Goal: Information Seeking & Learning: Check status

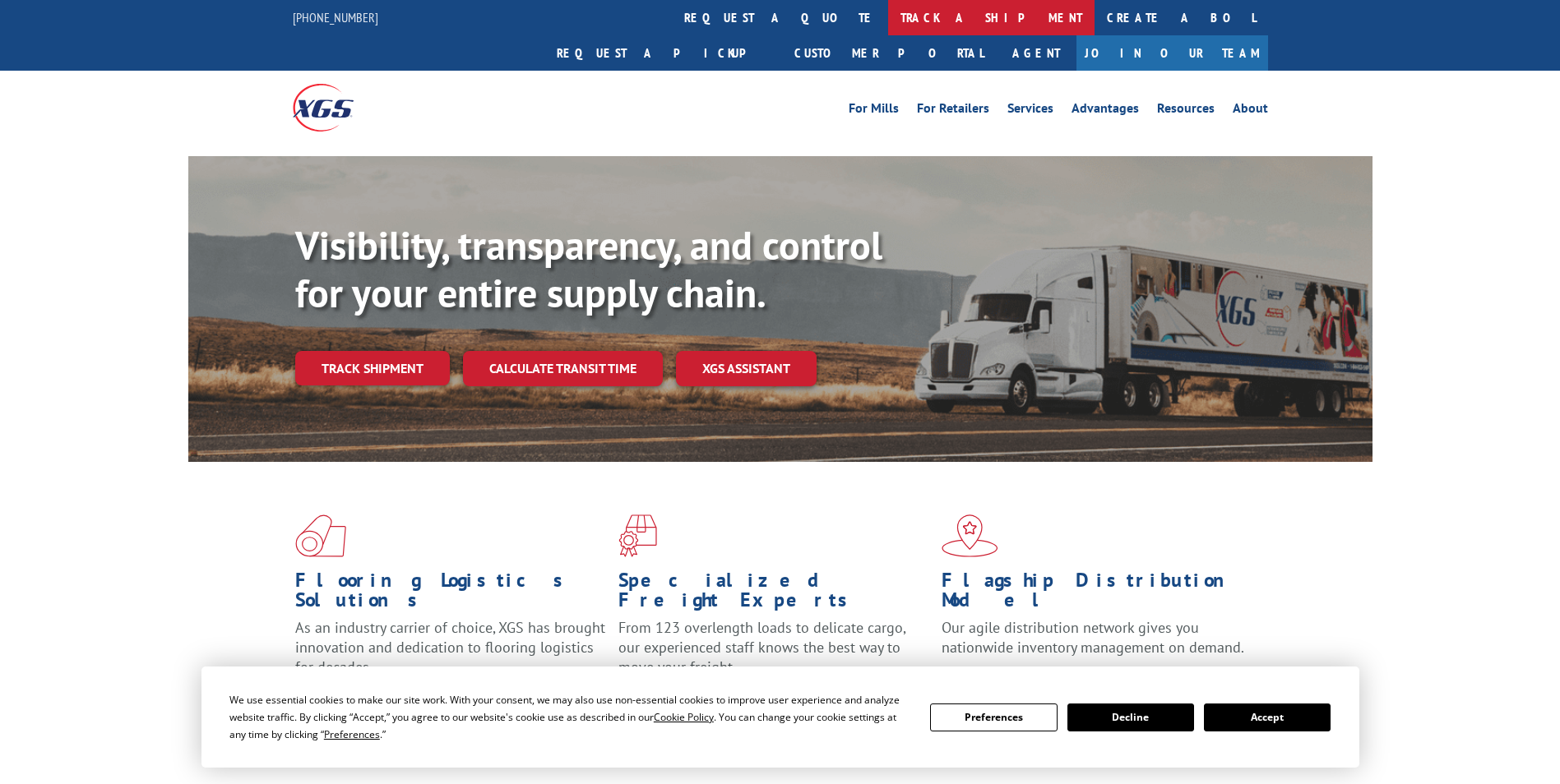
click at [888, 28] on link "track a shipment" at bounding box center [991, 18] width 207 height 35
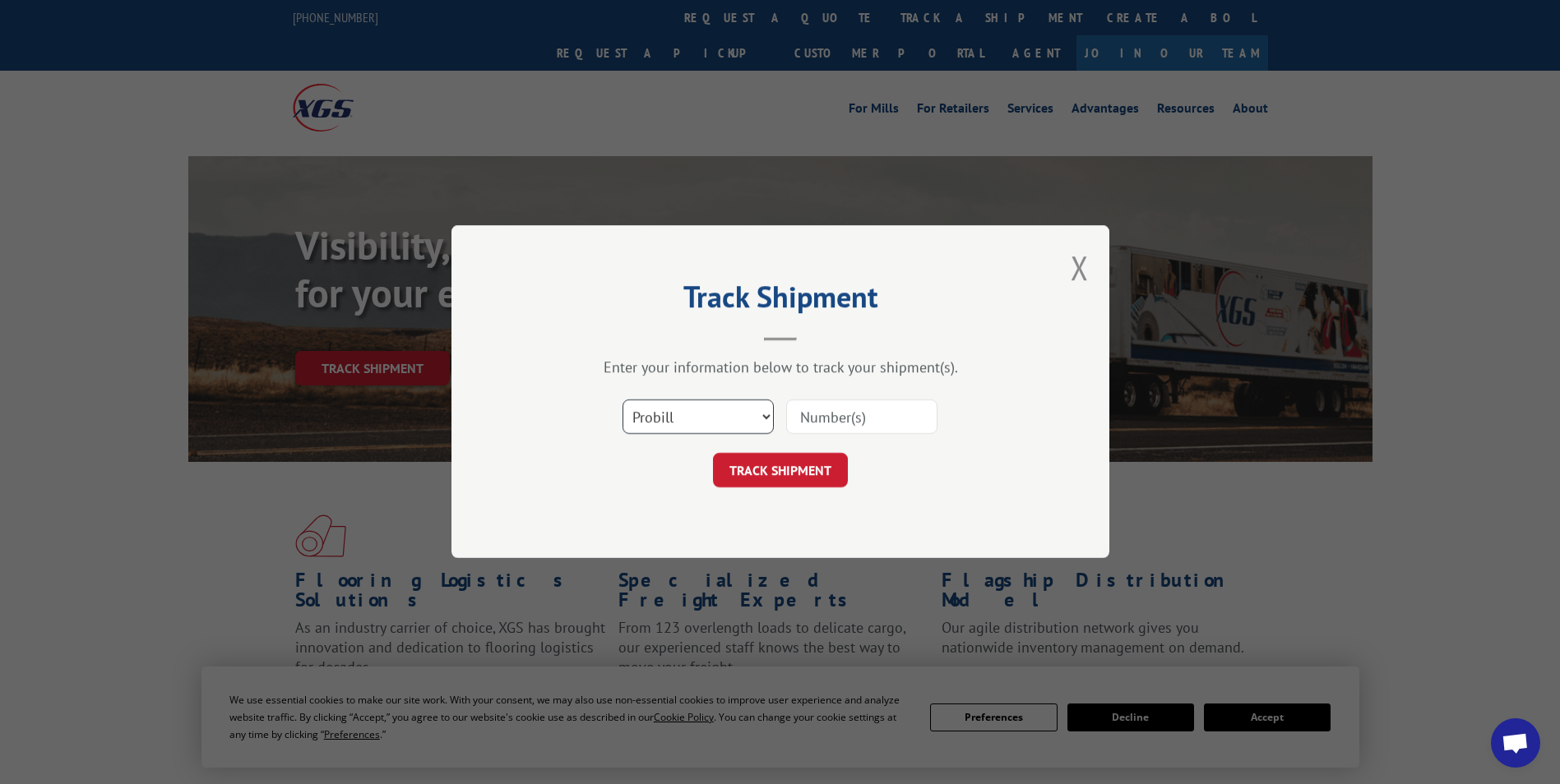
drag, startPoint x: 750, startPoint y: 420, endPoint x: 756, endPoint y: 433, distance: 14.3
click at [750, 420] on select "Select category... Probill BOL PO" at bounding box center [697, 417] width 151 height 35
select select "po"
click at [622, 400] on select "Select category... Probill BOL PO" at bounding box center [697, 417] width 151 height 35
click at [833, 421] on input at bounding box center [861, 417] width 151 height 35
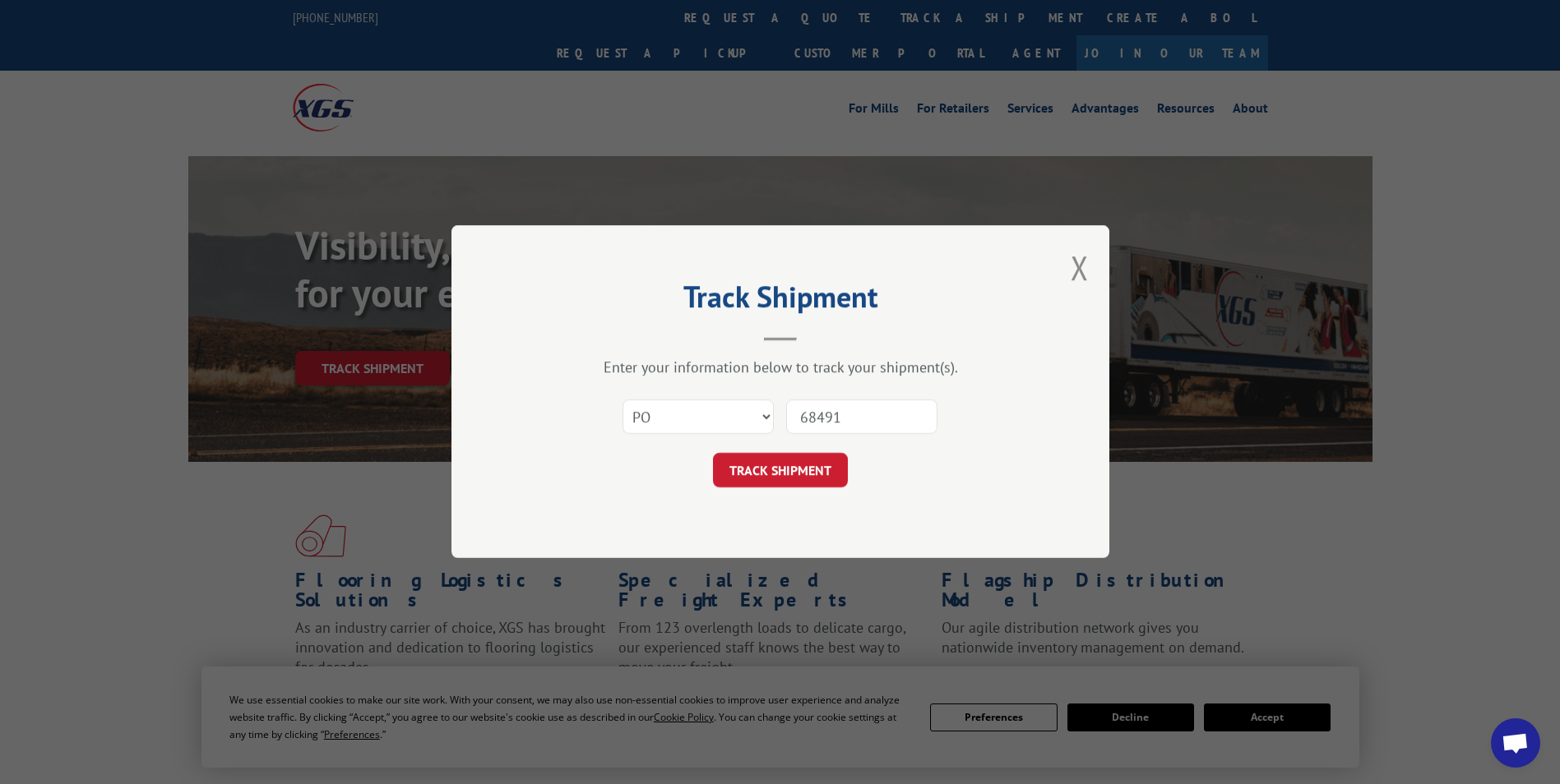
type input "684916"
click button "TRACK SHIPMENT" at bounding box center [781, 470] width 135 height 35
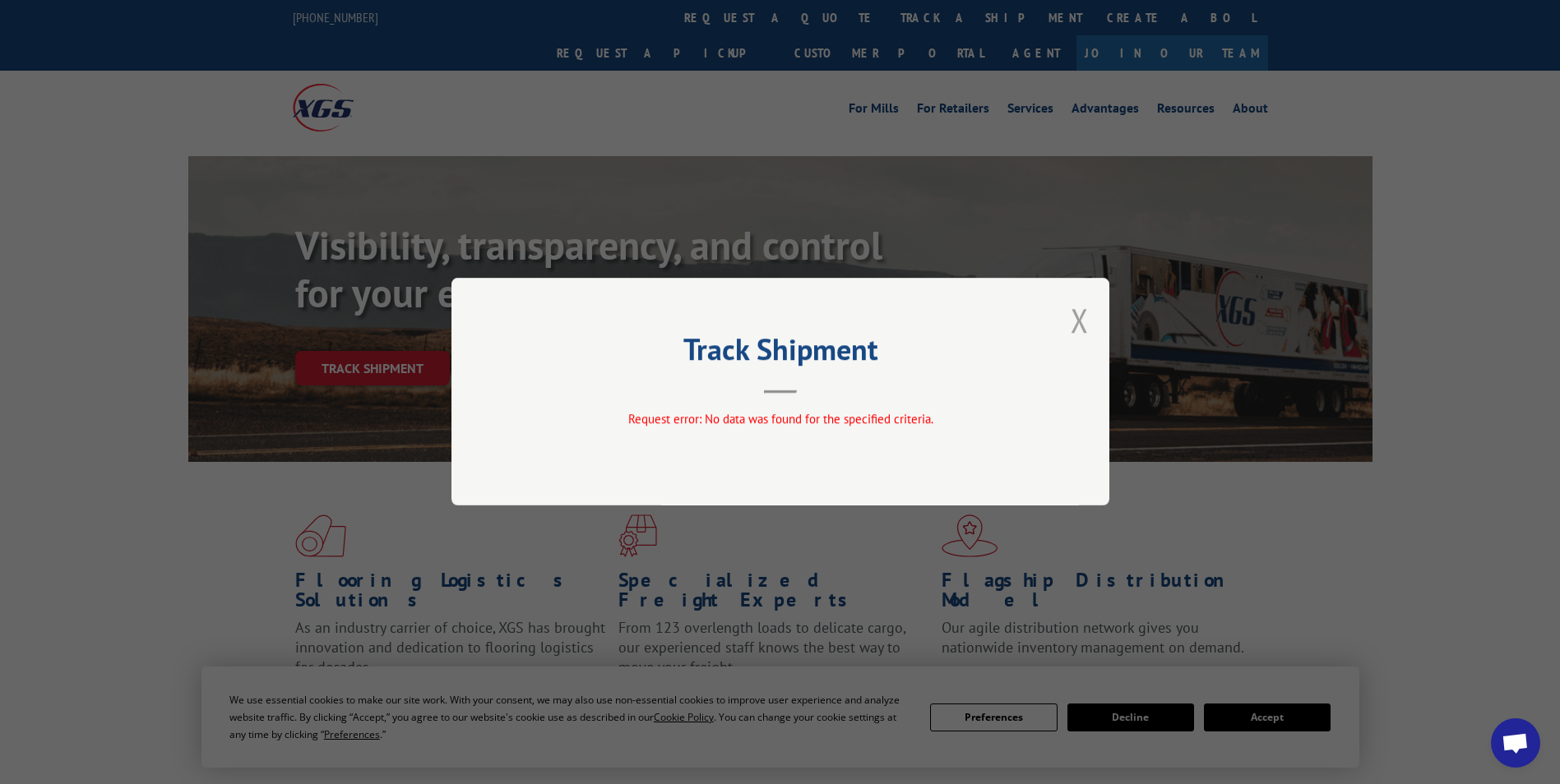
click at [1086, 312] on button "Close modal" at bounding box center [1079, 320] width 18 height 44
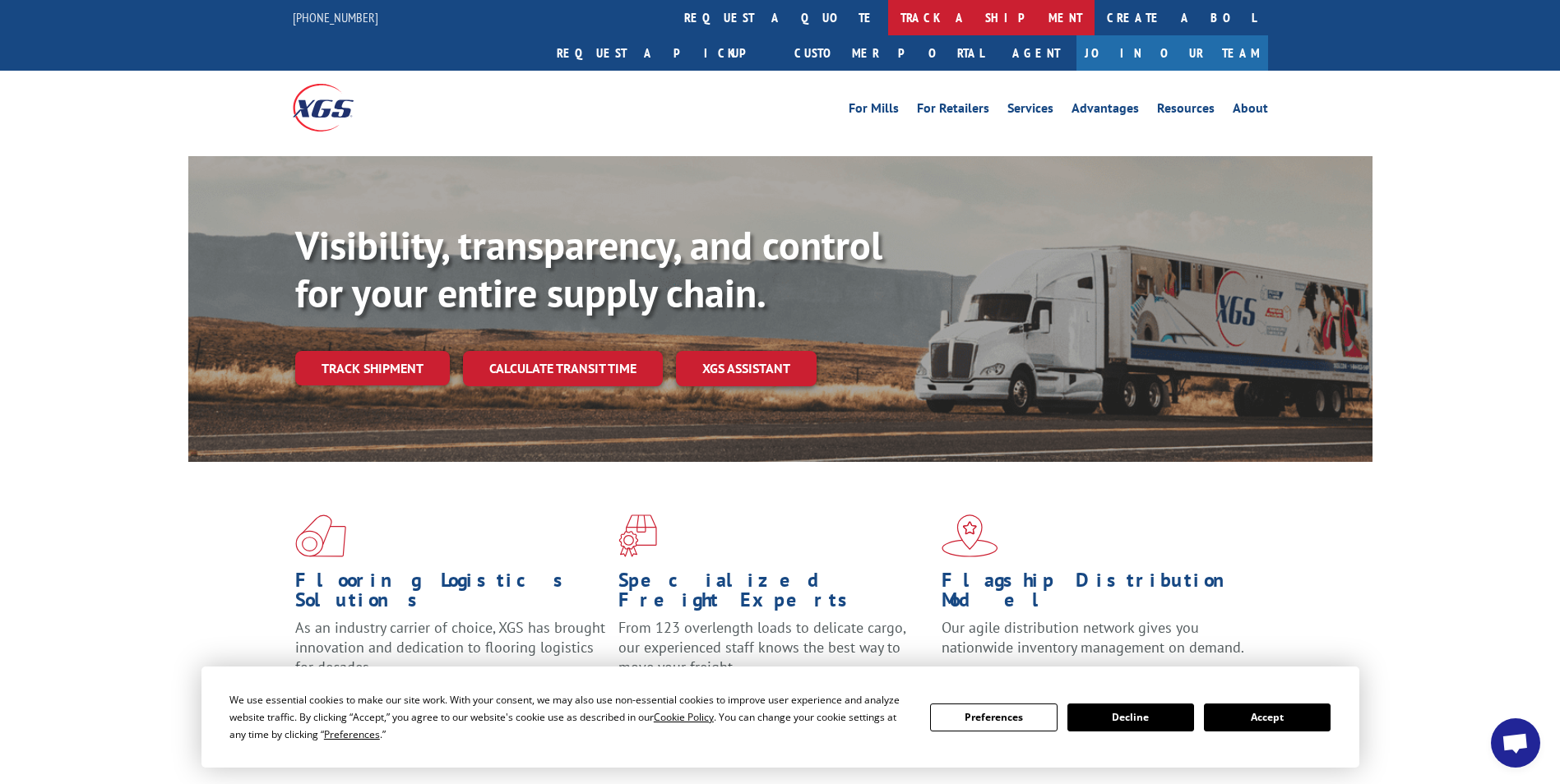
click at [888, 15] on link "track a shipment" at bounding box center [991, 18] width 207 height 35
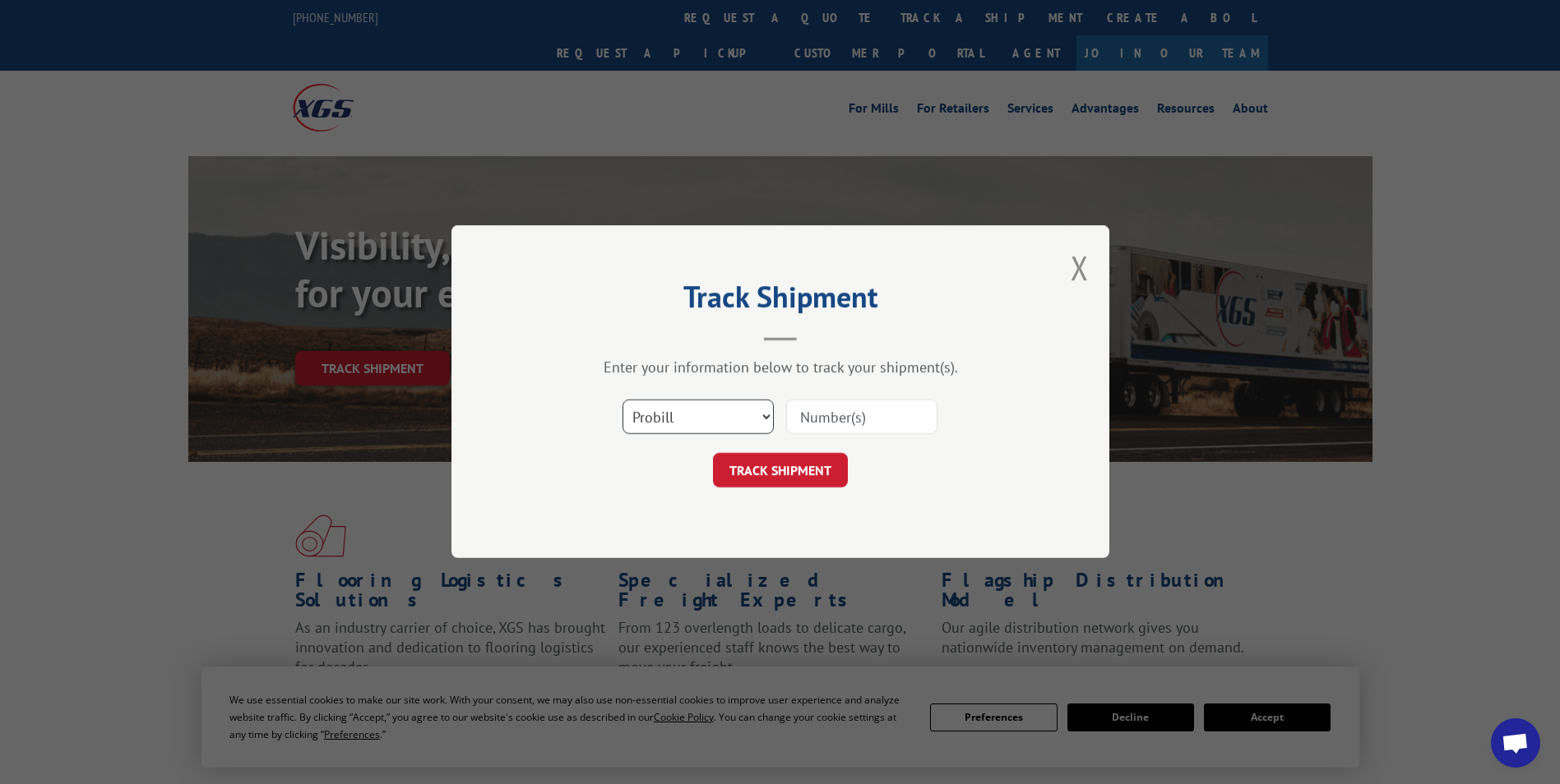
click at [755, 419] on select "Select category... Probill BOL PO" at bounding box center [697, 417] width 151 height 35
select select "po"
click at [622, 400] on select "Select category... Probill BOL PO" at bounding box center [697, 417] width 151 height 35
paste input "25266-02 684916"
type input "25266-02 684916"
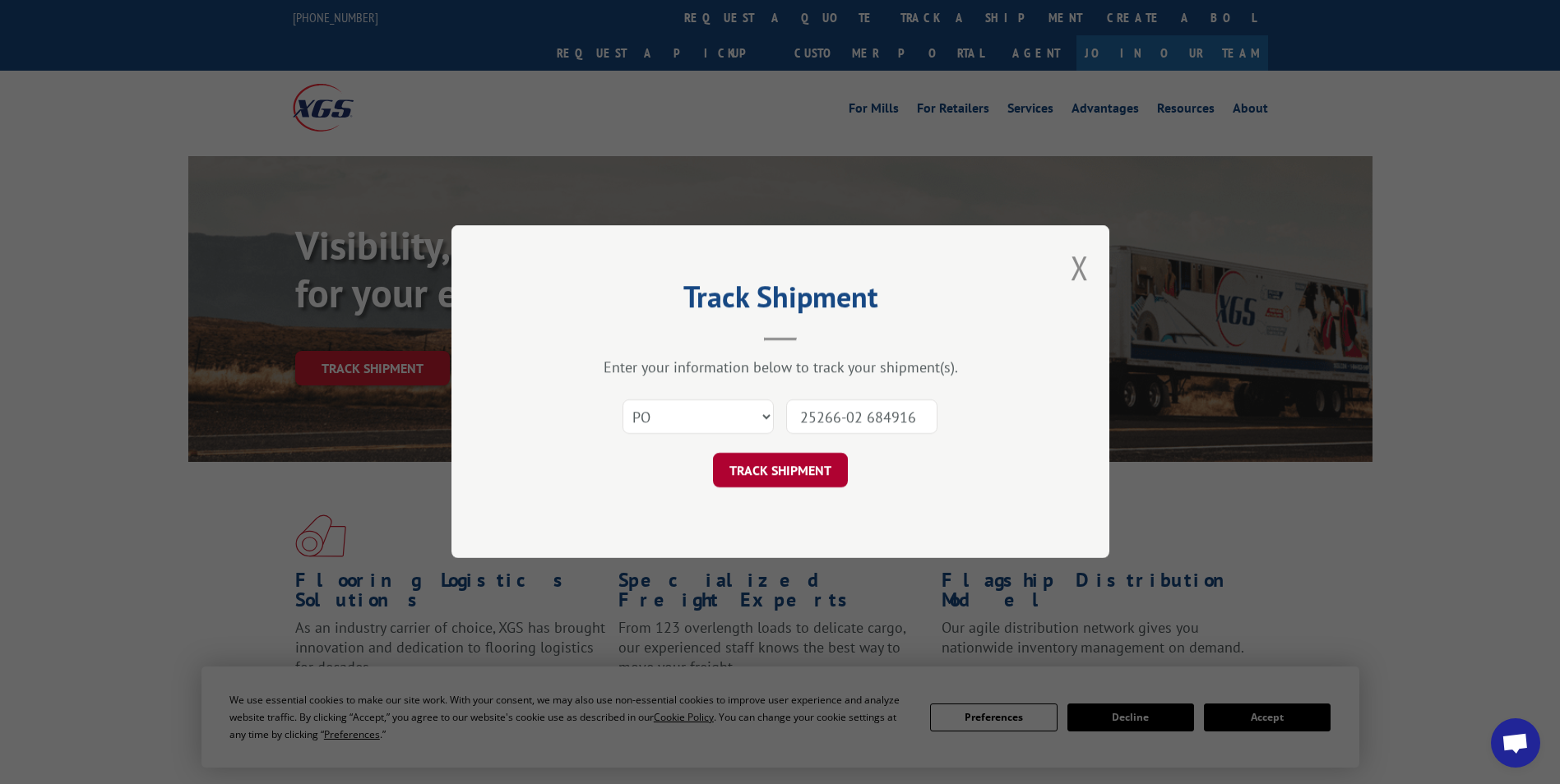
click at [750, 469] on button "TRACK SHIPMENT" at bounding box center [781, 470] width 135 height 35
